Goal: Information Seeking & Learning: Get advice/opinions

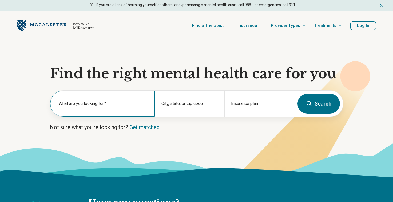
click at [117, 100] on div "What are you looking for?" at bounding box center [102, 103] width 105 height 26
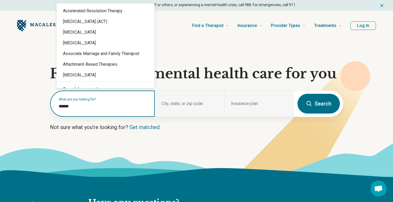
type input "*******"
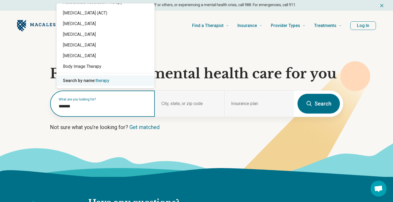
scroll to position [9, 0]
click at [103, 80] on span "therapy" at bounding box center [103, 80] width 14 height 5
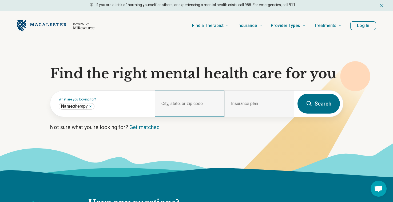
click at [180, 104] on div "City, state, or zip code" at bounding box center [190, 103] width 70 height 26
click at [174, 104] on div "City, state, or zip code" at bounding box center [190, 103] width 70 height 26
click at [9, 142] on section "Find the right mental health care for you What are you looking for? City, state…" at bounding box center [196, 109] width 393 height 136
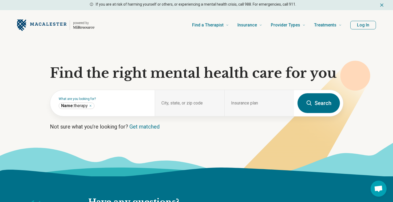
scroll to position [2, 0]
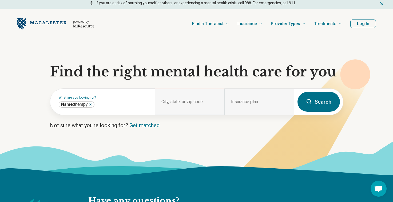
click at [179, 100] on div "City, state, or zip code" at bounding box center [190, 102] width 70 height 26
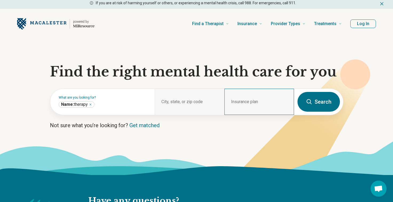
click at [248, 100] on div "Insurance plan" at bounding box center [259, 102] width 70 height 26
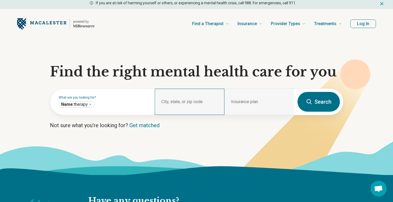
click at [170, 97] on div "City, state, or zip code" at bounding box center [190, 102] width 70 height 26
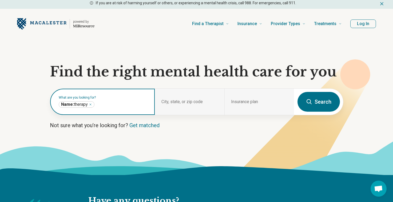
click at [89, 105] on div "Name: therapy *******" at bounding box center [77, 104] width 36 height 6
click at [91, 104] on icon "Remove" at bounding box center [91, 105] width 2 height 2
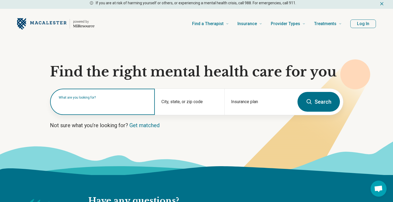
click at [98, 99] on label "What are you looking for?" at bounding box center [104, 97] width 90 height 3
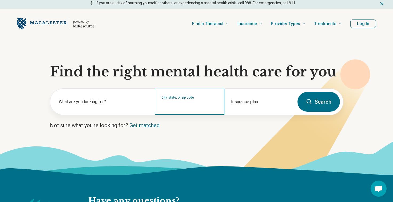
click at [188, 103] on input "City, state, or zip code" at bounding box center [189, 105] width 57 height 6
type input "*"
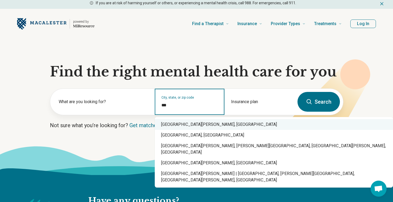
click at [194, 126] on div "[GEOGRAPHIC_DATA][PERSON_NAME], [GEOGRAPHIC_DATA]" at bounding box center [274, 124] width 238 height 11
type input "**********"
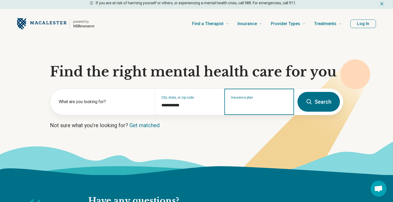
click at [243, 106] on input "Insurance plan" at bounding box center [259, 105] width 57 height 6
type input "*"
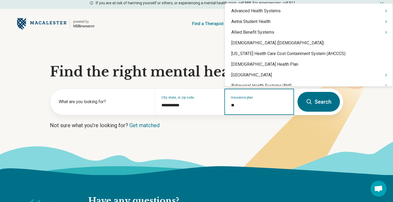
type input "***"
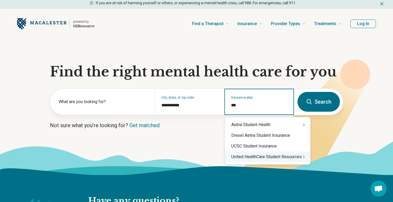
click at [304, 156] on icon "Suggestions" at bounding box center [304, 156] width 4 height 4
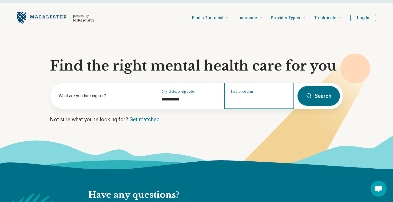
scroll to position [7, 0]
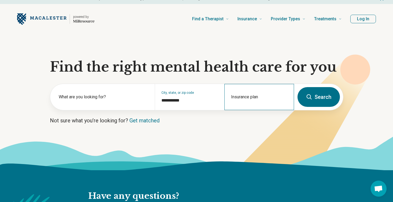
click at [280, 96] on div "Insurance plan" at bounding box center [259, 97] width 70 height 26
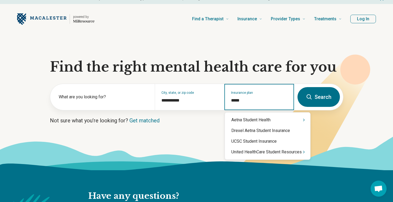
type input "******"
click at [274, 151] on div "United HealthCare Student Resources" at bounding box center [267, 151] width 85 height 11
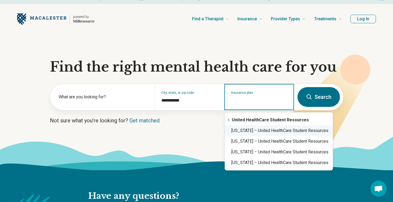
click at [275, 131] on div "[US_STATE] – United HealthCare Student Resources" at bounding box center [279, 130] width 108 height 11
type input "**********"
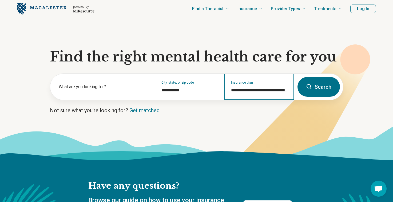
scroll to position [20, 0]
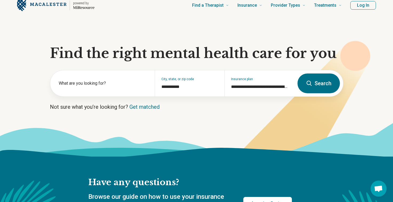
click at [308, 89] on button "Search" at bounding box center [318, 83] width 42 height 20
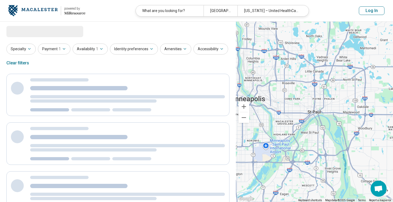
select select "***"
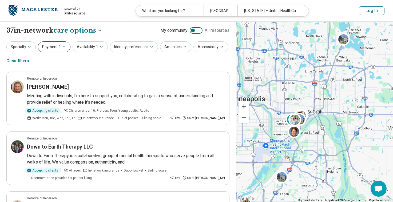
click at [54, 44] on button "Payment 1" at bounding box center [54, 46] width 33 height 11
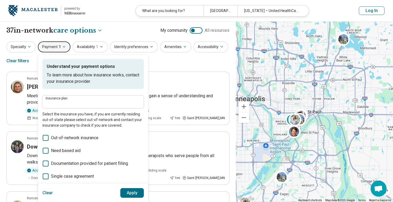
type input "**********"
click at [58, 53] on div "**********" at bounding box center [117, 54] width 223 height 26
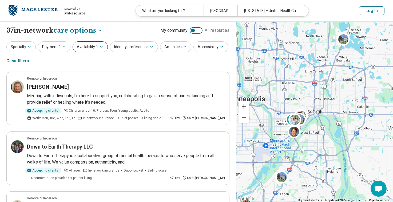
click at [83, 49] on button "Availability 1" at bounding box center [90, 46] width 35 height 11
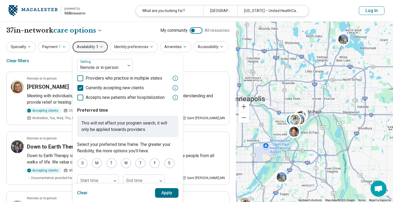
click at [83, 49] on button "Availability 1" at bounding box center [90, 46] width 35 height 11
click at [94, 41] on button "Availability 1" at bounding box center [90, 46] width 35 height 11
click at [126, 33] on div "**********" at bounding box center [117, 30] width 223 height 9
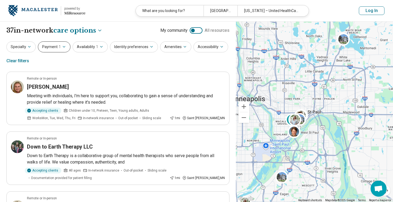
click at [43, 47] on button "Payment 1" at bounding box center [54, 46] width 33 height 11
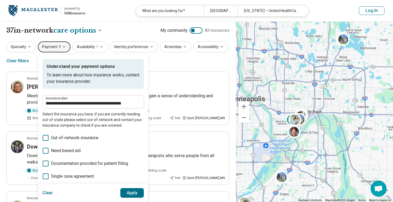
scroll to position [13, 0]
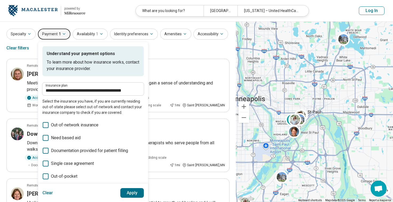
click at [59, 32] on span "1" at bounding box center [60, 34] width 2 height 6
click at [175, 49] on div "**********" at bounding box center [117, 42] width 223 height 26
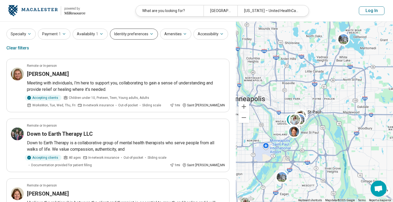
click at [142, 38] on button "Identity preferences" at bounding box center [134, 34] width 48 height 11
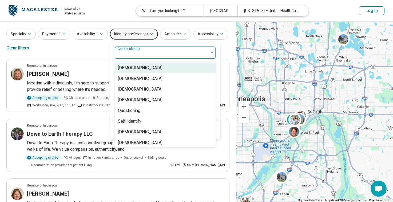
click at [142, 53] on div "Gender identity" at bounding box center [164, 52] width 101 height 13
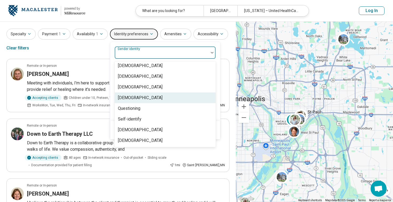
scroll to position [2, 0]
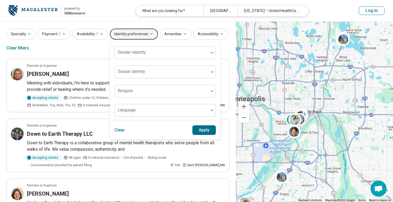
click at [132, 35] on button "Identity preferences" at bounding box center [134, 34] width 48 height 11
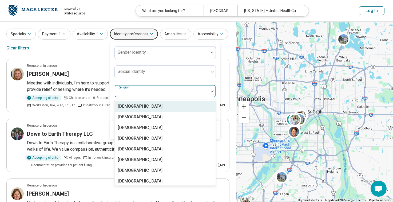
click at [129, 87] on div "Religion" at bounding box center [164, 91] width 101 height 13
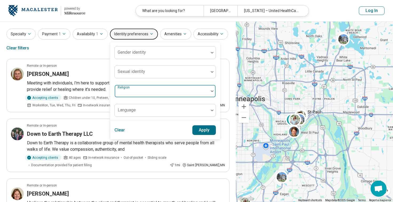
click at [128, 94] on div at bounding box center [162, 92] width 90 height 7
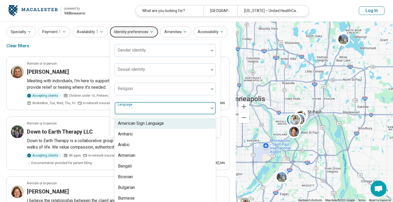
click at [126, 115] on div "Gender identity Sexual identity Religion American Sign Language, 1 of 57. 57 re…" at bounding box center [165, 79] width 110 height 79
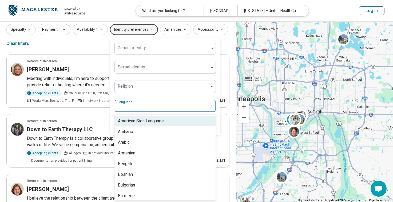
scroll to position [18, 0]
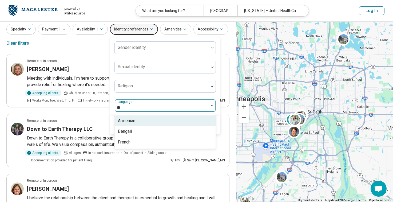
type input "*"
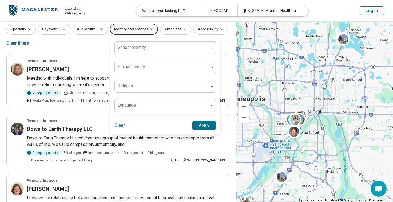
click at [136, 26] on button "Identity preferences" at bounding box center [134, 29] width 48 height 11
click at [173, 30] on button "Amenities" at bounding box center [175, 29] width 31 height 11
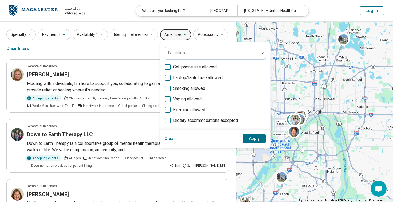
scroll to position [11, 0]
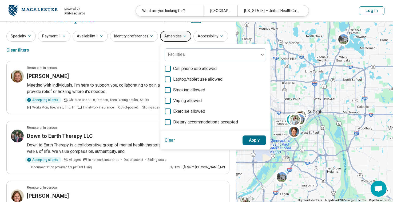
click at [177, 36] on button "Amenities" at bounding box center [175, 36] width 31 height 11
click at [162, 34] on button "Amenities" at bounding box center [175, 36] width 31 height 11
click at [21, 36] on button "Specialty" at bounding box center [20, 36] width 29 height 11
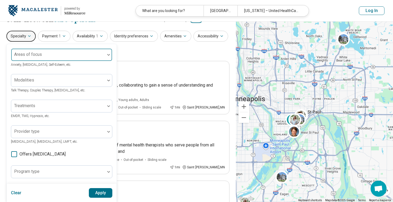
click at [37, 49] on div at bounding box center [58, 55] width 94 height 12
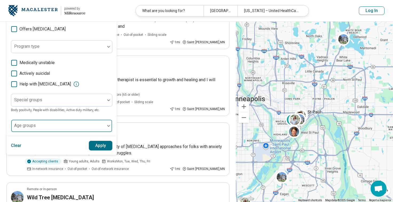
click at [30, 126] on div at bounding box center [58, 126] width 94 height 12
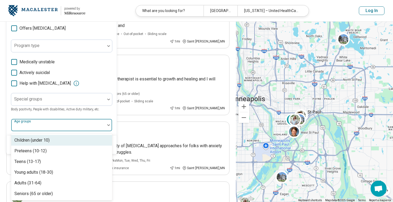
scroll to position [137, 0]
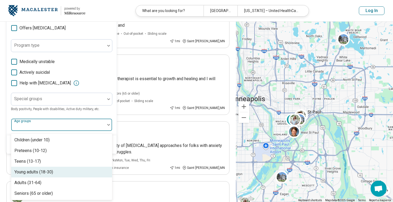
click at [40, 171] on div "Young adults (18-30)" at bounding box center [33, 172] width 39 height 6
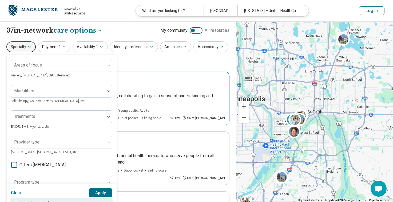
scroll to position [0, 0]
click at [164, 61] on div "Specialty Areas of focus Anxiety, [MEDICAL_DATA], Self-Esteem, etc. Modalities …" at bounding box center [117, 54] width 223 height 26
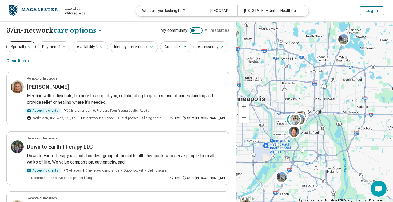
click at [26, 51] on button "Specialty" at bounding box center [20, 46] width 29 height 11
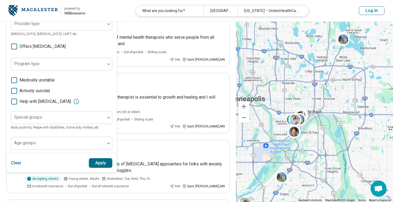
scroll to position [121, 0]
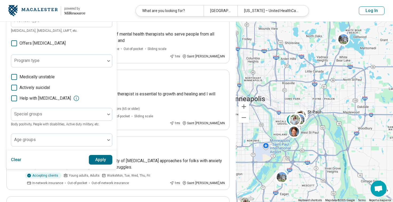
click at [66, 133] on div "Areas of focus Anxiety, [MEDICAL_DATA], Self-Esteem, etc. Modalities Talk Thera…" at bounding box center [61, 42] width 101 height 209
click at [61, 141] on div at bounding box center [58, 141] width 90 height 7
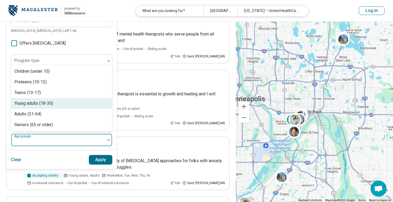
click at [57, 104] on div "Young adults (18-30)" at bounding box center [61, 103] width 101 height 11
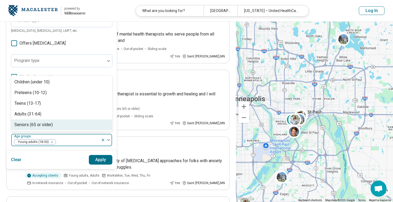
click at [95, 163] on button "Apply" at bounding box center [101, 160] width 24 height 10
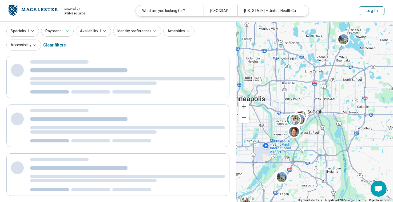
scroll to position [0, 0]
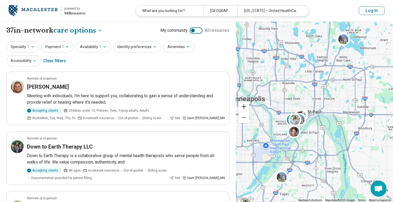
click at [246, 104] on button "Zoom in" at bounding box center [243, 106] width 11 height 11
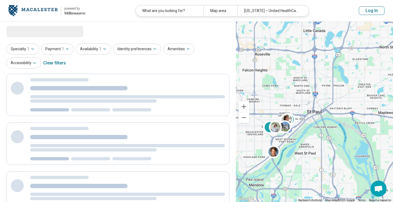
click at [246, 104] on button "Zoom in" at bounding box center [243, 106] width 11 height 11
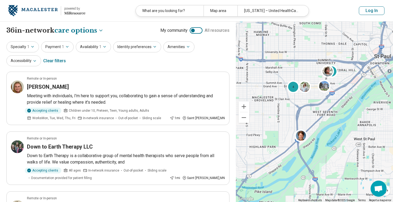
drag, startPoint x: 281, startPoint y: 124, endPoint x: 350, endPoint y: 67, distance: 89.5
click at [350, 67] on div "3 4" at bounding box center [314, 112] width 157 height 180
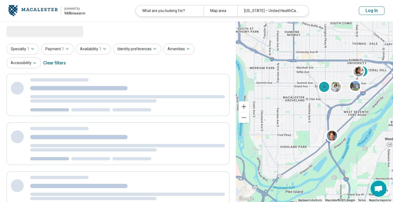
drag, startPoint x: 267, startPoint y: 116, endPoint x: 306, endPoint y: 116, distance: 39.2
click at [306, 116] on div "3 4" at bounding box center [314, 112] width 157 height 180
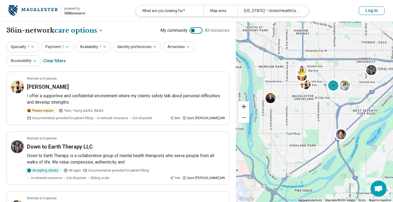
click at [244, 107] on button "Zoom in" at bounding box center [243, 106] width 11 height 11
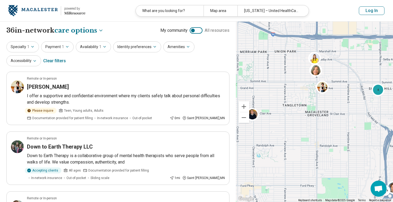
drag, startPoint x: 315, startPoint y: 75, endPoint x: 341, endPoint y: 106, distance: 40.3
click at [341, 106] on div "4" at bounding box center [314, 112] width 157 height 180
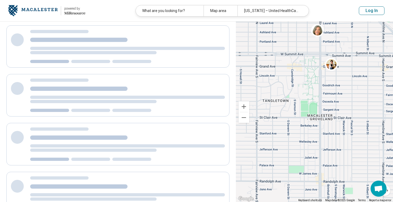
scroll to position [4, 0]
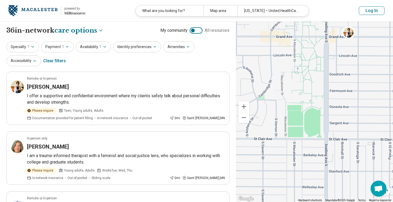
drag, startPoint x: 314, startPoint y: 106, endPoint x: 303, endPoint y: 141, distance: 36.3
click at [303, 141] on div "4" at bounding box center [314, 112] width 157 height 180
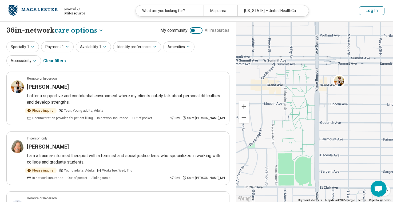
drag, startPoint x: 308, startPoint y: 85, endPoint x: 310, endPoint y: 108, distance: 22.5
click at [310, 108] on div "4" at bounding box center [314, 112] width 157 height 180
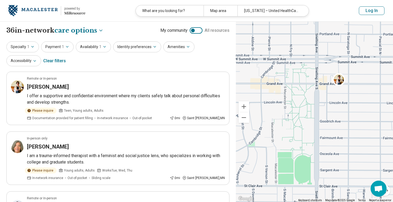
click at [312, 67] on div "4" at bounding box center [314, 112] width 157 height 180
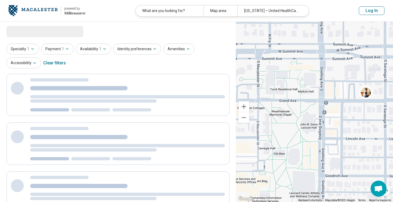
click at [312, 67] on div "4" at bounding box center [314, 112] width 157 height 180
click at [312, 67] on div at bounding box center [314, 112] width 157 height 180
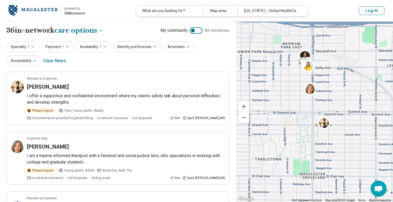
drag, startPoint x: 310, startPoint y: 71, endPoint x: 309, endPoint y: 118, distance: 46.7
click at [309, 118] on div "4" at bounding box center [314, 112] width 157 height 180
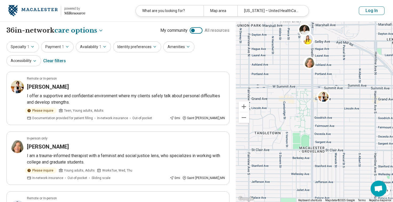
drag, startPoint x: 307, startPoint y: 121, endPoint x: 307, endPoint y: 96, distance: 25.1
click at [307, 96] on div "4 2" at bounding box center [314, 112] width 157 height 180
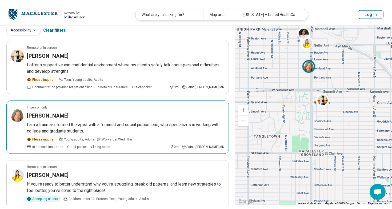
scroll to position [40, 0]
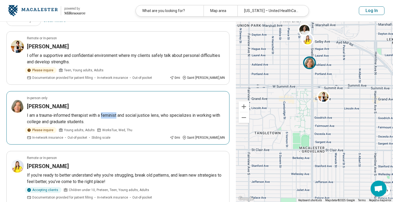
click at [38, 107] on h3 "[PERSON_NAME]" at bounding box center [48, 105] width 42 height 7
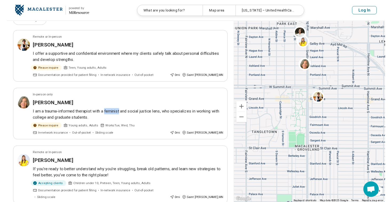
scroll to position [3, 0]
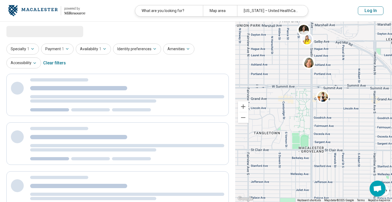
select select "***"
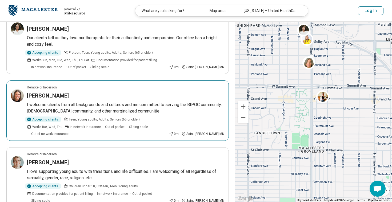
scroll to position [244, 0]
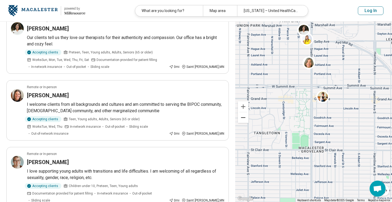
click at [245, 118] on button "Zoom out" at bounding box center [243, 117] width 11 height 11
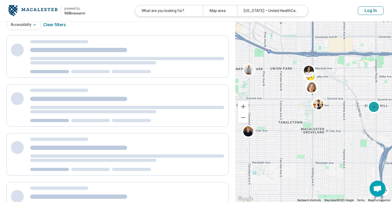
click at [245, 118] on button "Zoom out" at bounding box center [243, 117] width 11 height 11
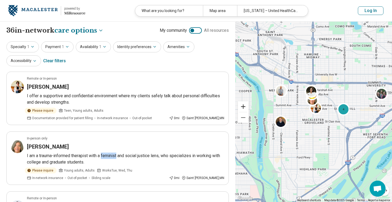
click at [245, 105] on button "Zoom in" at bounding box center [243, 106] width 11 height 11
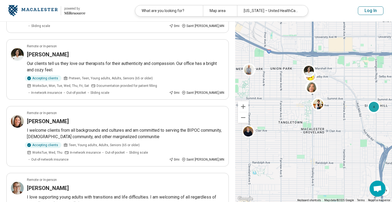
scroll to position [120, 0]
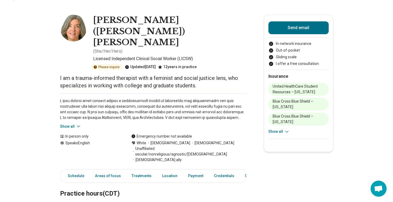
scroll to position [17, 0]
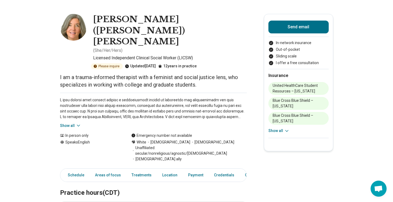
click at [67, 123] on button "Show all" at bounding box center [70, 126] width 21 height 6
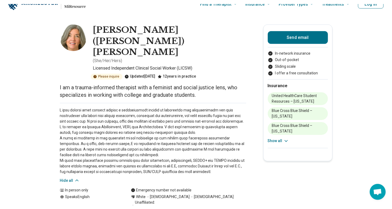
scroll to position [10, 0]
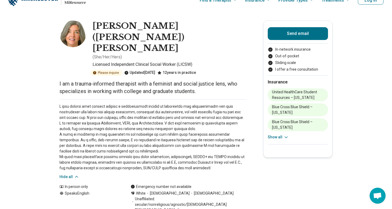
click at [157, 104] on p at bounding box center [152, 137] width 187 height 67
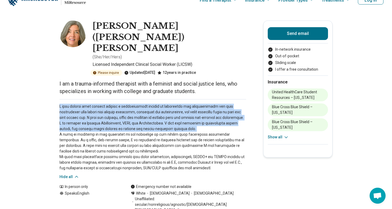
click at [157, 104] on p at bounding box center [152, 137] width 187 height 67
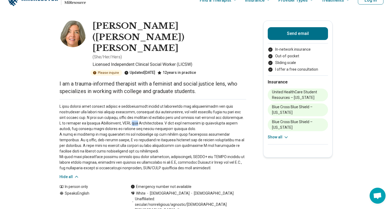
click at [157, 104] on p at bounding box center [152, 137] width 187 height 67
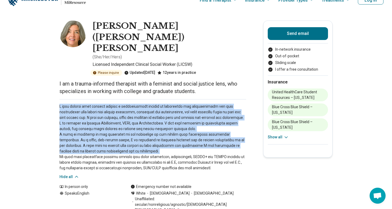
drag, startPoint x: 157, startPoint y: 96, endPoint x: 152, endPoint y: 112, distance: 16.4
click at [152, 112] on p at bounding box center [152, 137] width 187 height 67
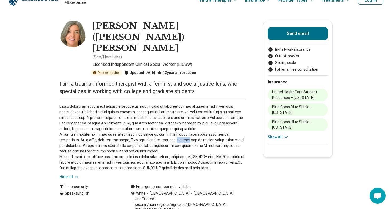
click at [152, 112] on p at bounding box center [152, 137] width 187 height 67
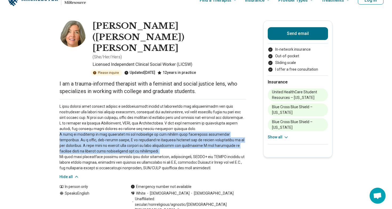
click at [152, 112] on p at bounding box center [152, 137] width 187 height 67
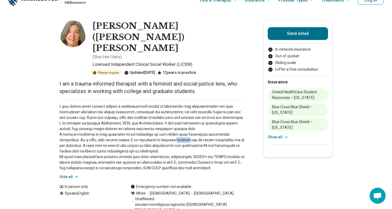
click at [152, 112] on p at bounding box center [152, 137] width 187 height 67
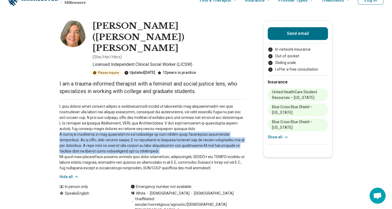
click at [152, 112] on p at bounding box center [152, 137] width 187 height 67
click at [151, 112] on p at bounding box center [152, 137] width 187 height 67
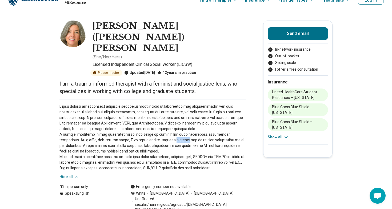
click at [151, 112] on p at bounding box center [152, 137] width 187 height 67
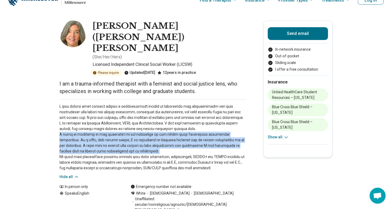
click at [151, 112] on p at bounding box center [152, 137] width 187 height 67
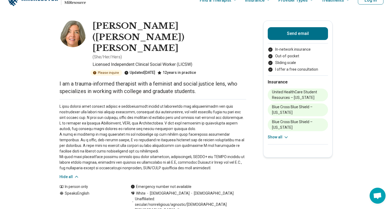
click at [276, 136] on button "Show all" at bounding box center [278, 137] width 21 height 6
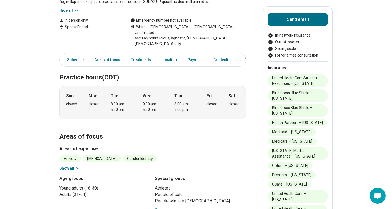
scroll to position [191, 0]
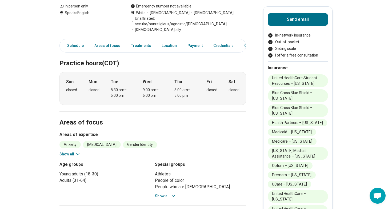
click at [67, 152] on button "Show all" at bounding box center [69, 155] width 21 height 6
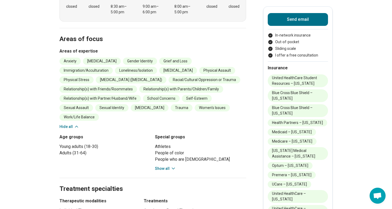
scroll to position [278, 0]
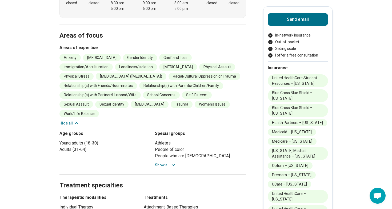
click at [165, 162] on button "Show all" at bounding box center [165, 165] width 21 height 6
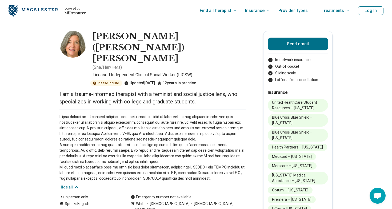
scroll to position [0, 0]
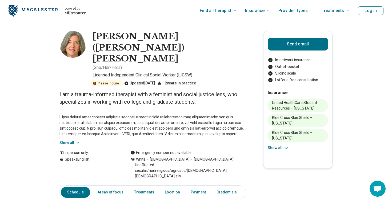
click at [146, 114] on p at bounding box center [152, 125] width 187 height 22
click at [138, 114] on p at bounding box center [152, 125] width 187 height 22
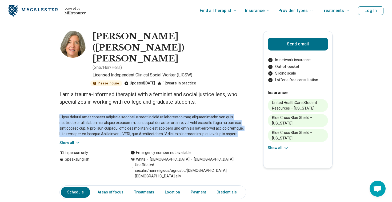
click at [138, 114] on p at bounding box center [152, 125] width 187 height 22
click at [74, 140] on button "Show all" at bounding box center [69, 143] width 21 height 6
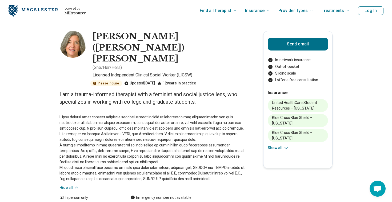
click at [85, 114] on p at bounding box center [152, 147] width 187 height 67
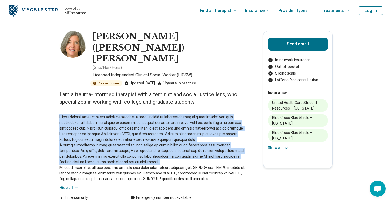
drag, startPoint x: 85, startPoint y: 109, endPoint x: 85, endPoint y: 124, distance: 14.9
click at [85, 124] on p at bounding box center [152, 147] width 187 height 67
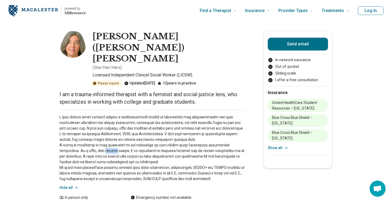
click at [85, 124] on p at bounding box center [152, 147] width 187 height 67
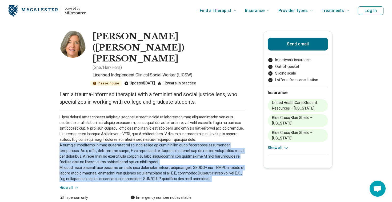
drag, startPoint x: 85, startPoint y: 124, endPoint x: 85, endPoint y: 137, distance: 13.1
click at [85, 137] on p at bounding box center [152, 147] width 187 height 67
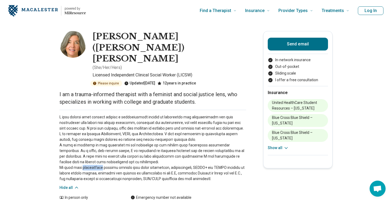
click at [85, 137] on p at bounding box center [152, 147] width 187 height 67
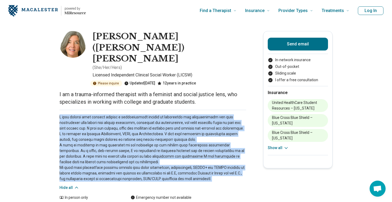
drag, startPoint x: 85, startPoint y: 137, endPoint x: 95, endPoint y: 103, distance: 35.3
click at [95, 114] on p at bounding box center [152, 147] width 187 height 67
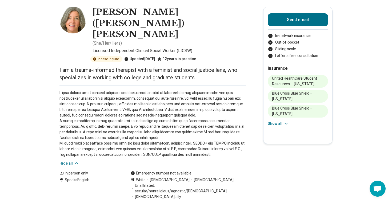
scroll to position [25, 0]
